Goal: Task Accomplishment & Management: Manage account settings

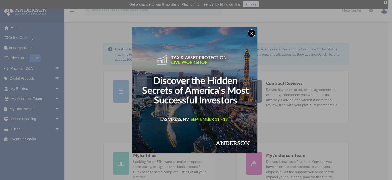
click at [251, 32] on button "x" at bounding box center [252, 33] width 8 height 8
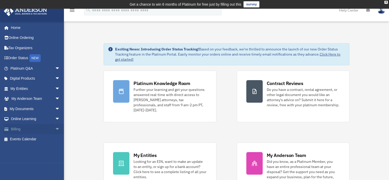
click at [55, 127] on span "arrow_drop_down" at bounding box center [60, 129] width 10 height 10
click at [40, 139] on link "$ Open Invoices" at bounding box center [37, 139] width 61 height 10
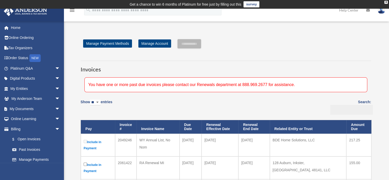
click at [368, 111] on input "Search:" at bounding box center [351, 110] width 43 height 10
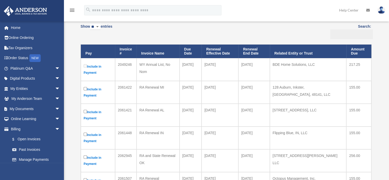
scroll to position [77, 0]
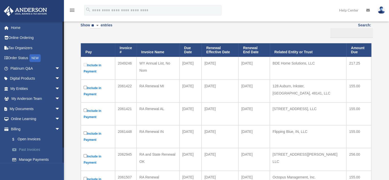
click at [40, 147] on link "Past Invoices" at bounding box center [37, 149] width 61 height 10
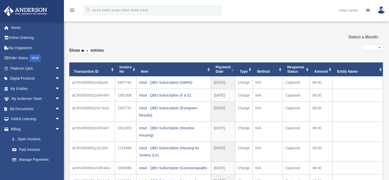
select select
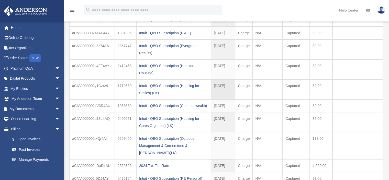
scroll to position [77, 0]
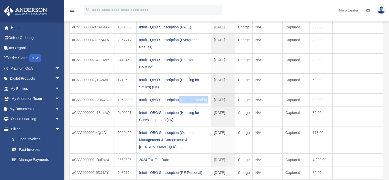
drag, startPoint x: 138, startPoint y: 98, endPoint x: 212, endPoint y: 99, distance: 73.3
click at [212, 99] on tr "aCNVI000002xV3R4AU 1053880 Intuit - QBO Subscription (Commonwealth) 2025-08-25 …" at bounding box center [225, 99] width 313 height 13
copy tr "Intuit - QBO Subscription (Commonwealth)"
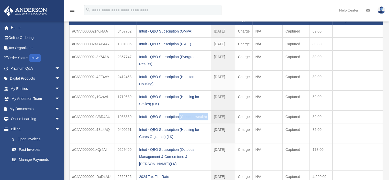
scroll to position [51, 0]
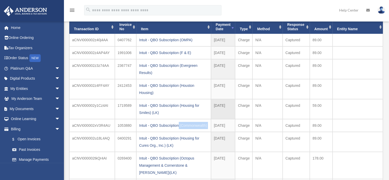
drag, startPoint x: 172, startPoint y: 112, endPoint x: 137, endPoint y: 102, distance: 36.4
click at [137, 102] on td "Intuit - QBO Subscription (Housing for Smiles) (LK)" at bounding box center [173, 109] width 75 height 20
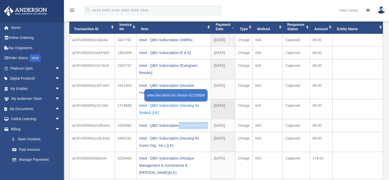
copy div "Intuit - QBO Subscription (Housing for Smiles) (LK)"
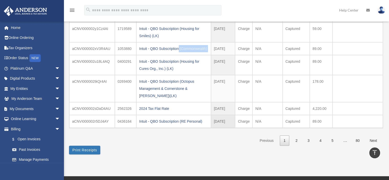
scroll to position [102, 0]
